Goal: Information Seeking & Learning: Learn about a topic

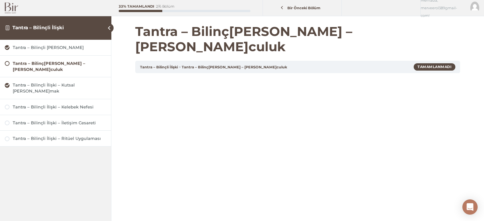
scroll to position [58, 0]
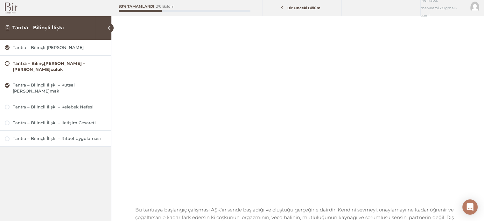
click at [8, 8] on img at bounding box center [11, 8] width 13 height 11
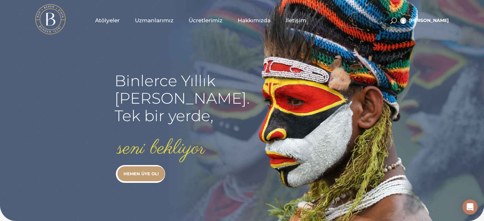
click at [106, 19] on span "Atölyeler" at bounding box center [107, 20] width 24 height 7
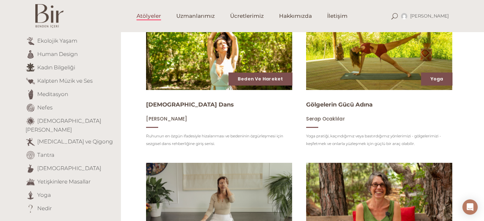
scroll to position [128, 0]
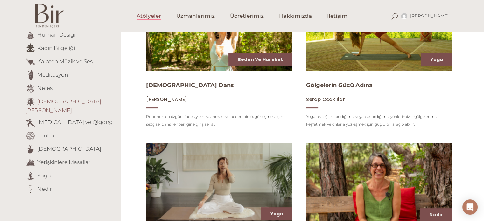
click at [65, 101] on link "[DEMOGRAPHIC_DATA][PERSON_NAME]" at bounding box center [63, 106] width 76 height 16
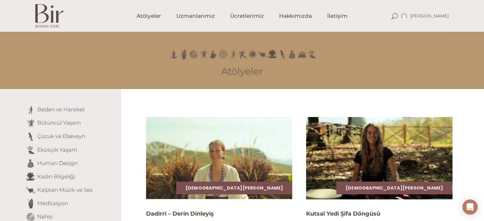
click at [356, 147] on img at bounding box center [379, 158] width 150 height 85
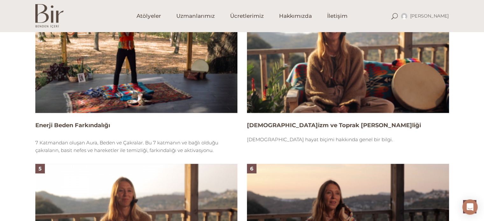
scroll to position [626, 0]
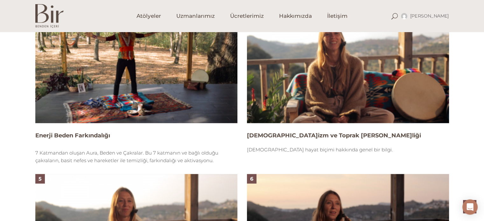
click at [332, 62] on img at bounding box center [348, 66] width 202 height 113
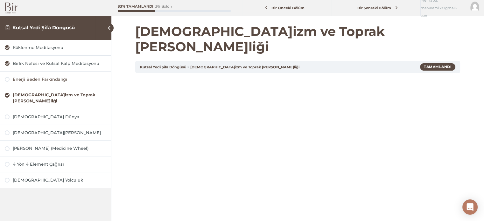
click at [65, 76] on div "Enerji Beden Farkındalığı" at bounding box center [59, 79] width 93 height 6
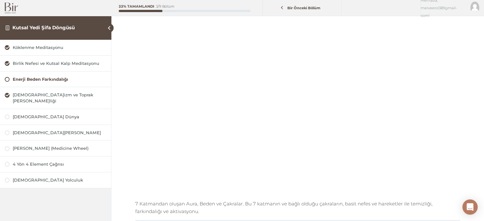
scroll to position [52, 0]
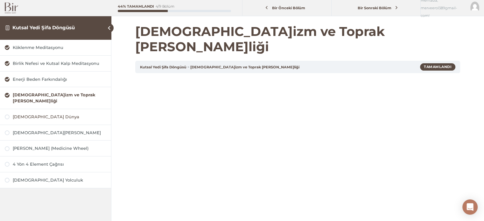
click at [37, 114] on div "[DEMOGRAPHIC_DATA] Dünya" at bounding box center [59, 117] width 93 height 6
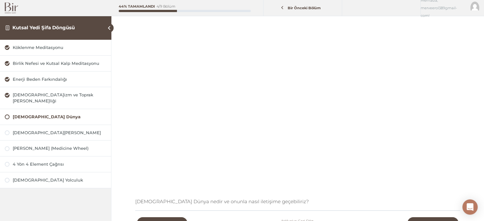
scroll to position [53, 0]
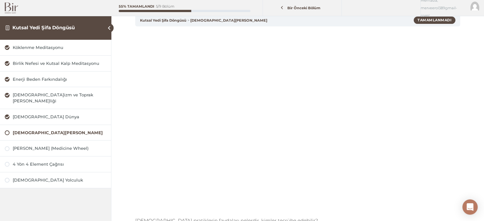
scroll to position [34, 0]
